Goal: Task Accomplishment & Management: Manage account settings

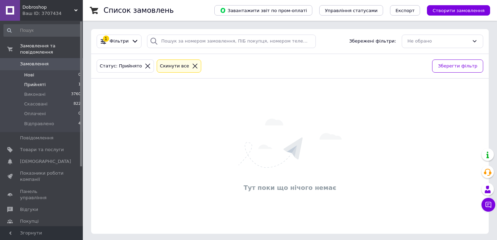
click at [55, 74] on li "Нові 0" at bounding box center [42, 75] width 85 height 10
click at [52, 66] on span "Замовлення" at bounding box center [42, 64] width 44 height 6
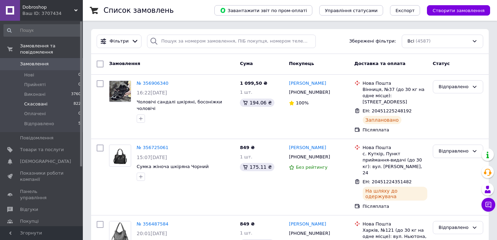
click at [47, 106] on li "Скасовані 822" at bounding box center [42, 104] width 85 height 10
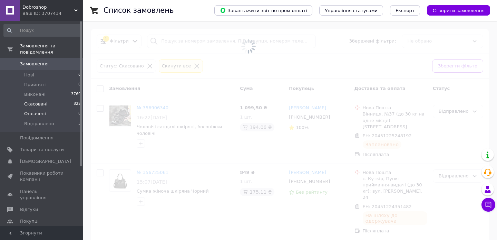
click at [49, 117] on li "Оплачені 0" at bounding box center [42, 114] width 85 height 10
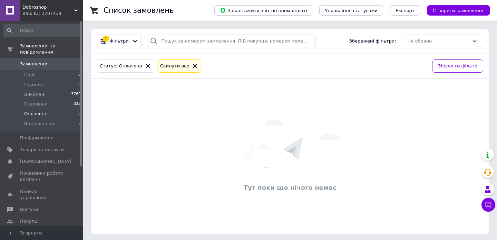
click at [49, 117] on li "Оплачені 0" at bounding box center [42, 114] width 85 height 10
click at [54, 124] on li "Відправлено 5" at bounding box center [42, 125] width 85 height 13
